Goal: Task Accomplishment & Management: Manage account settings

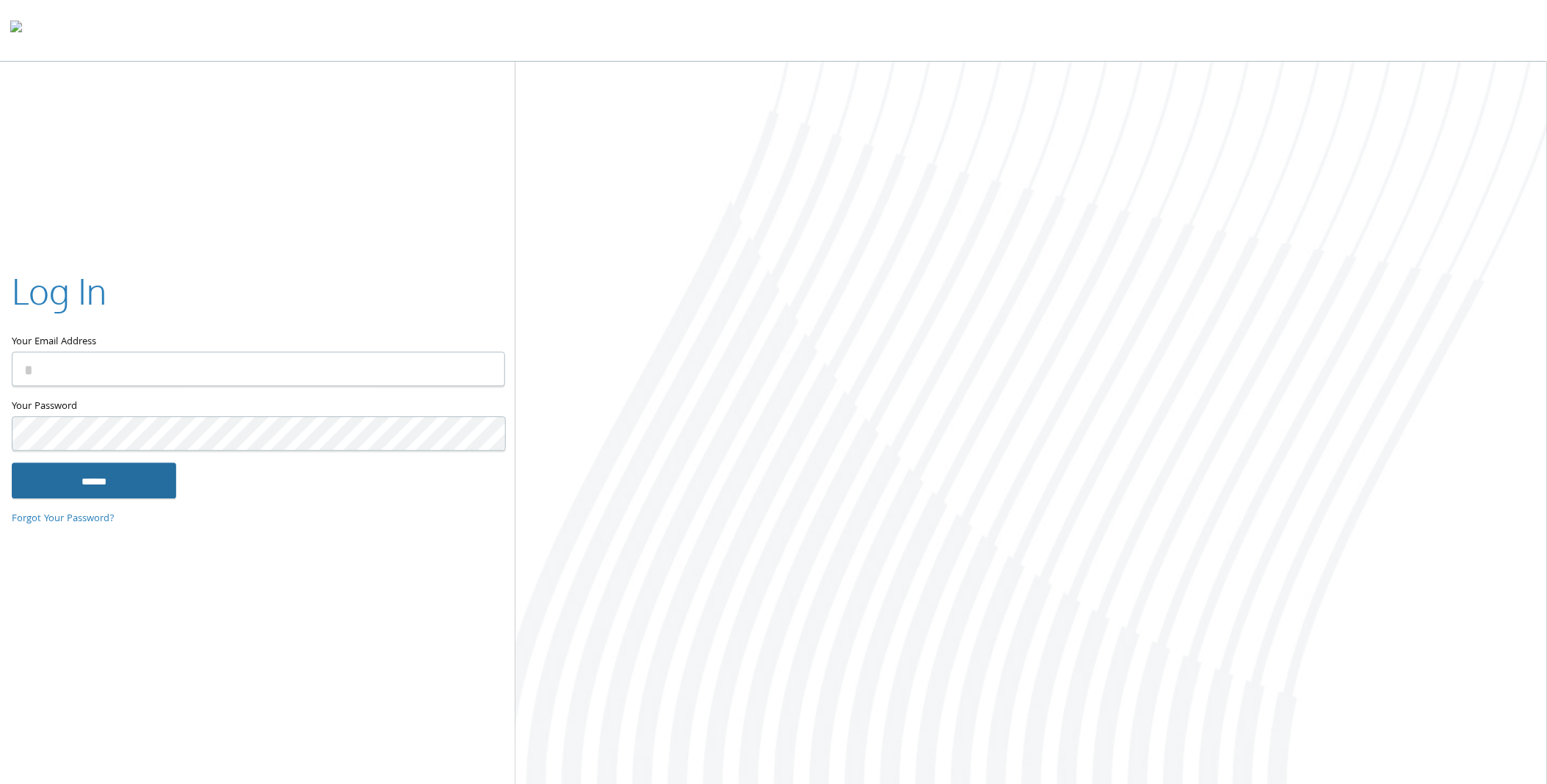
type input "**********"
click at [119, 473] on input "******" at bounding box center [94, 481] width 165 height 35
type input "**********"
click at [97, 497] on input "******" at bounding box center [94, 481] width 165 height 35
